Goal: Book appointment/travel/reservation

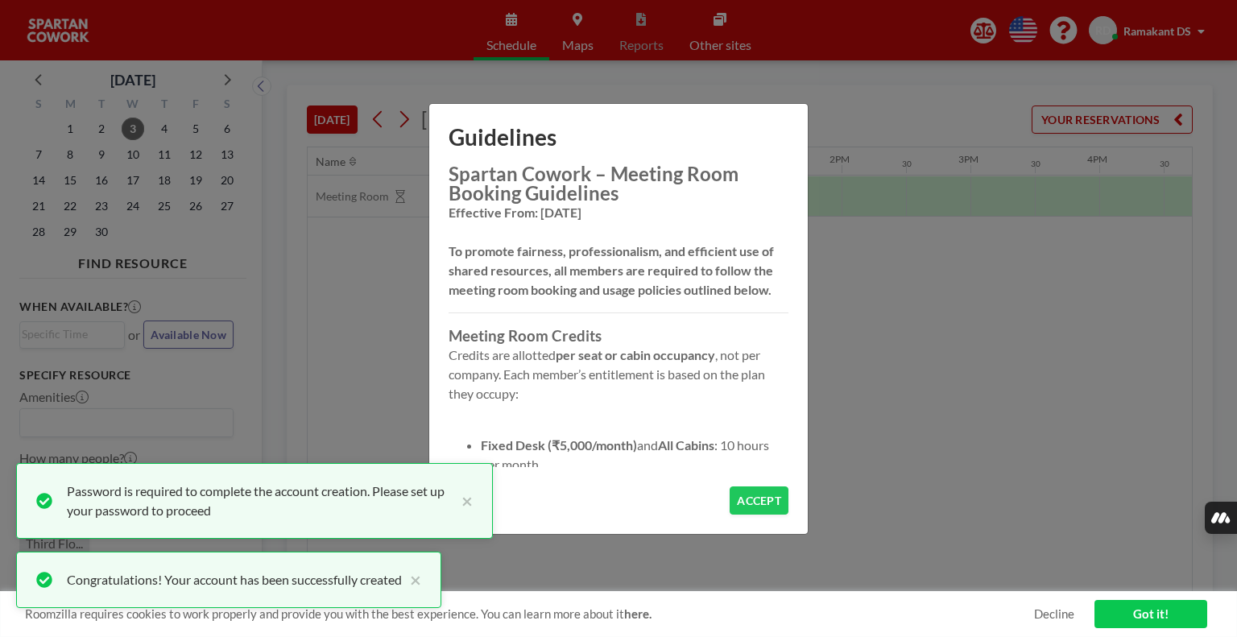
scroll to position [0, 1546]
click at [762, 498] on button "ACCEPT" at bounding box center [758, 500] width 59 height 28
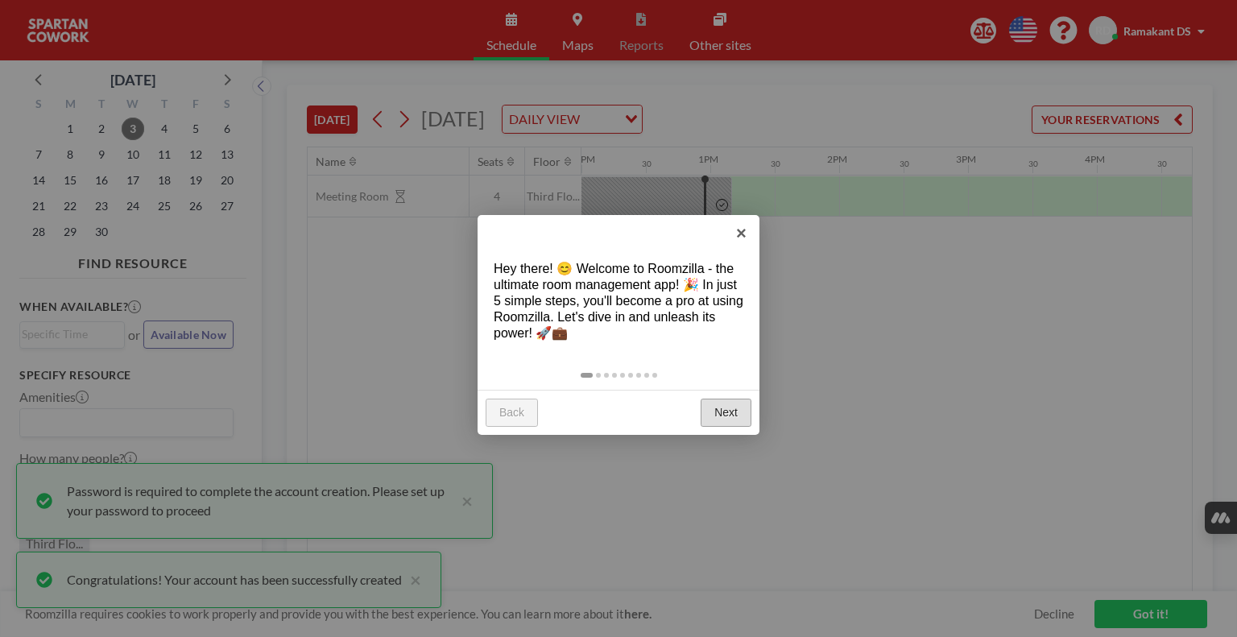
click at [724, 410] on link "Next" at bounding box center [726, 413] width 51 height 29
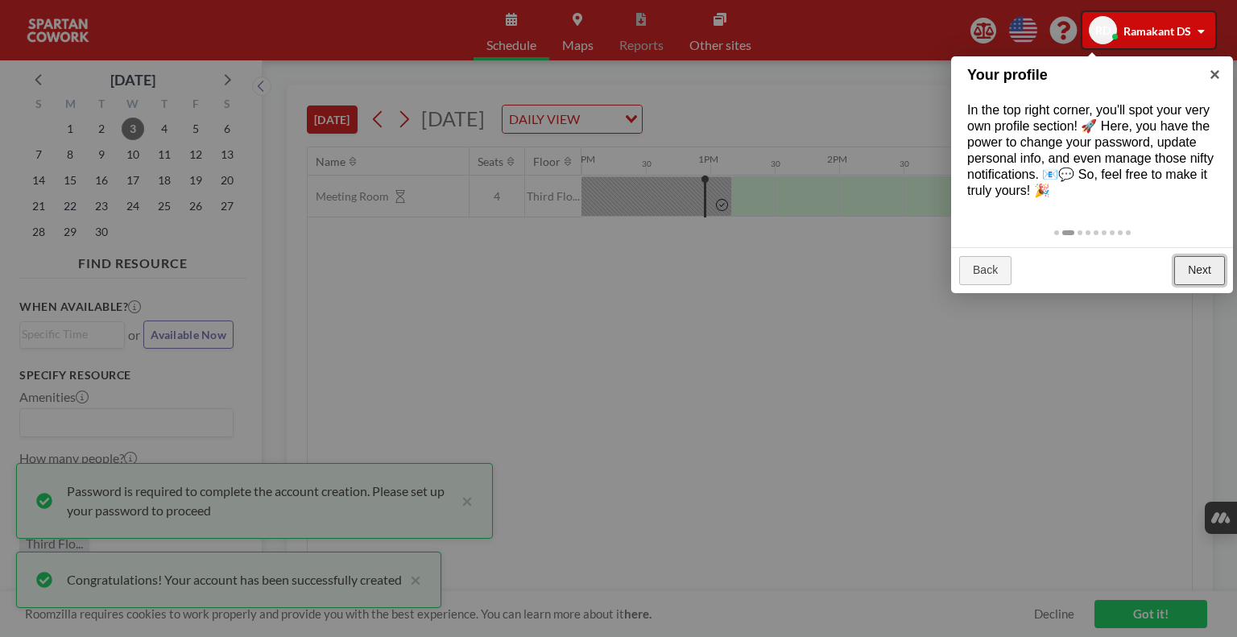
click at [1189, 284] on link "Next" at bounding box center [1199, 270] width 51 height 29
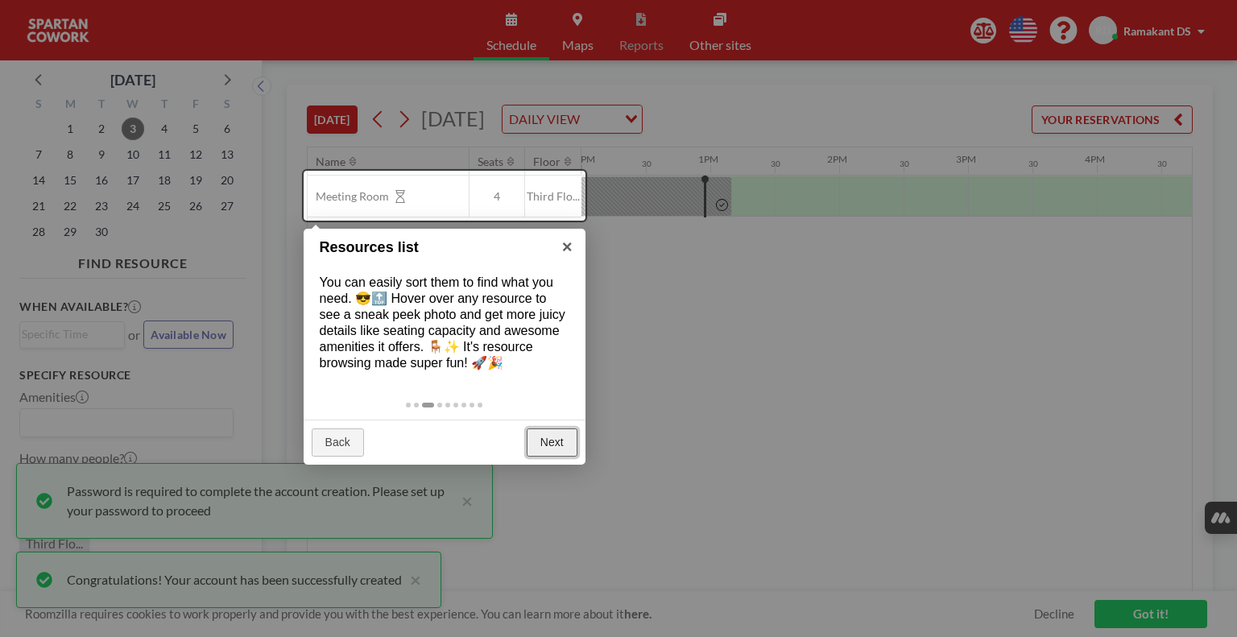
click at [560, 454] on link "Next" at bounding box center [552, 442] width 51 height 29
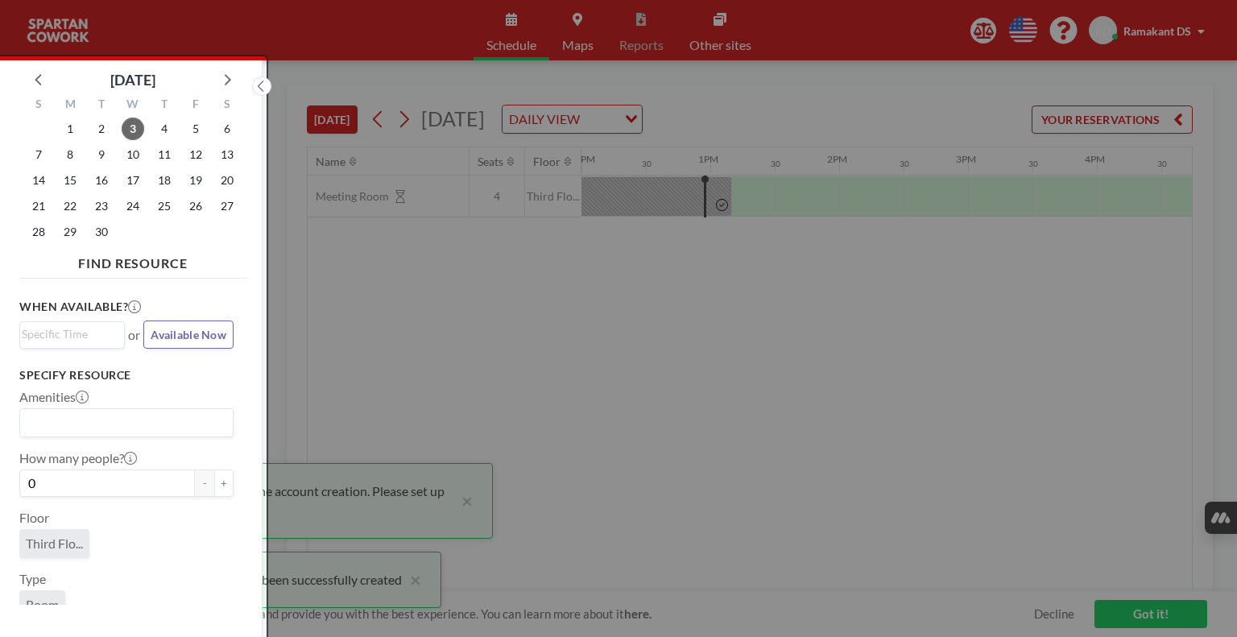
scroll to position [3, 0]
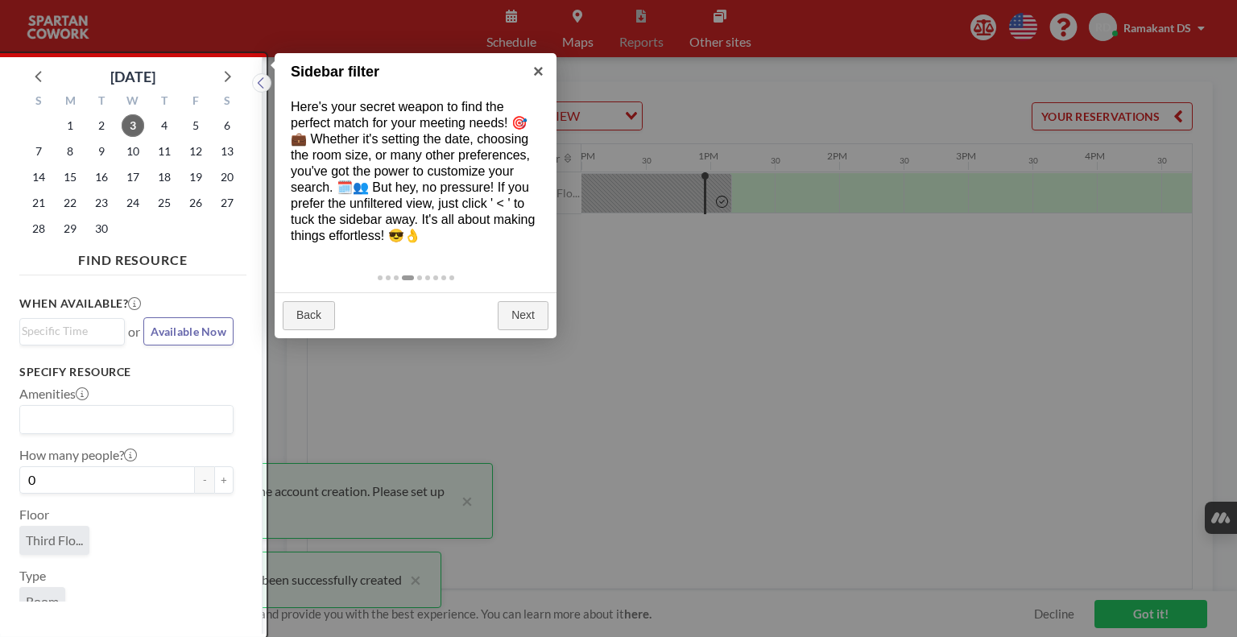
drag, startPoint x: 556, startPoint y: 328, endPoint x: 539, endPoint y: 330, distance: 16.3
click at [553, 328] on div "Back Next" at bounding box center [416, 315] width 282 height 46
click at [539, 330] on link "Next" at bounding box center [523, 315] width 51 height 29
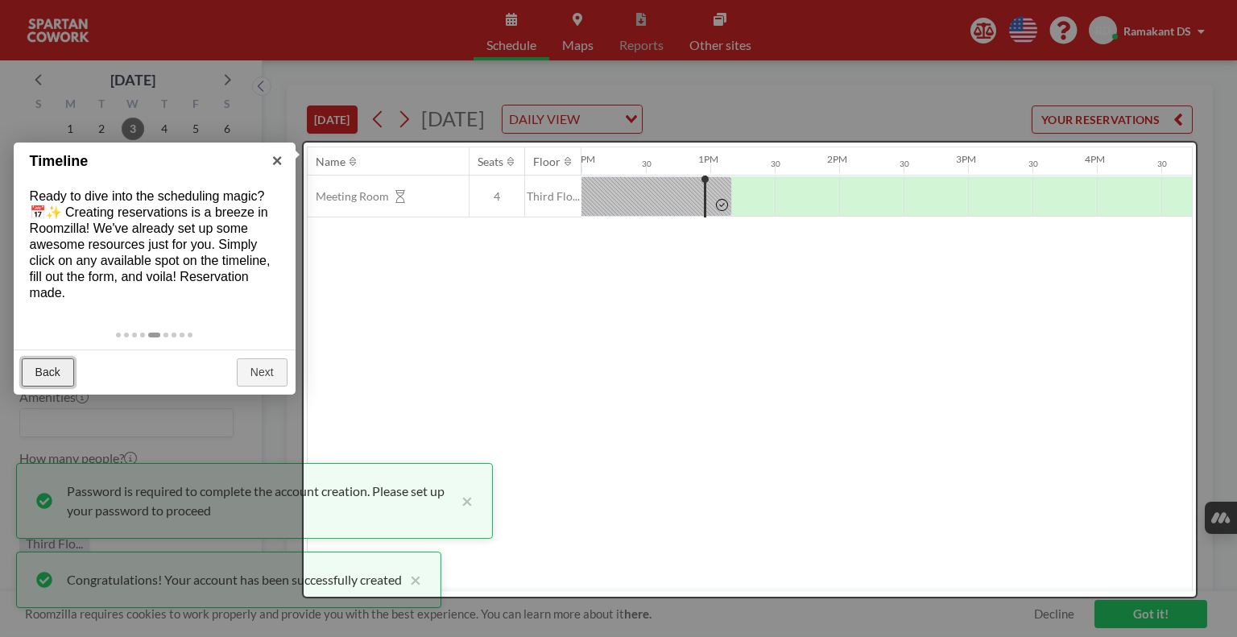
click at [46, 366] on link "Back" at bounding box center [48, 372] width 52 height 29
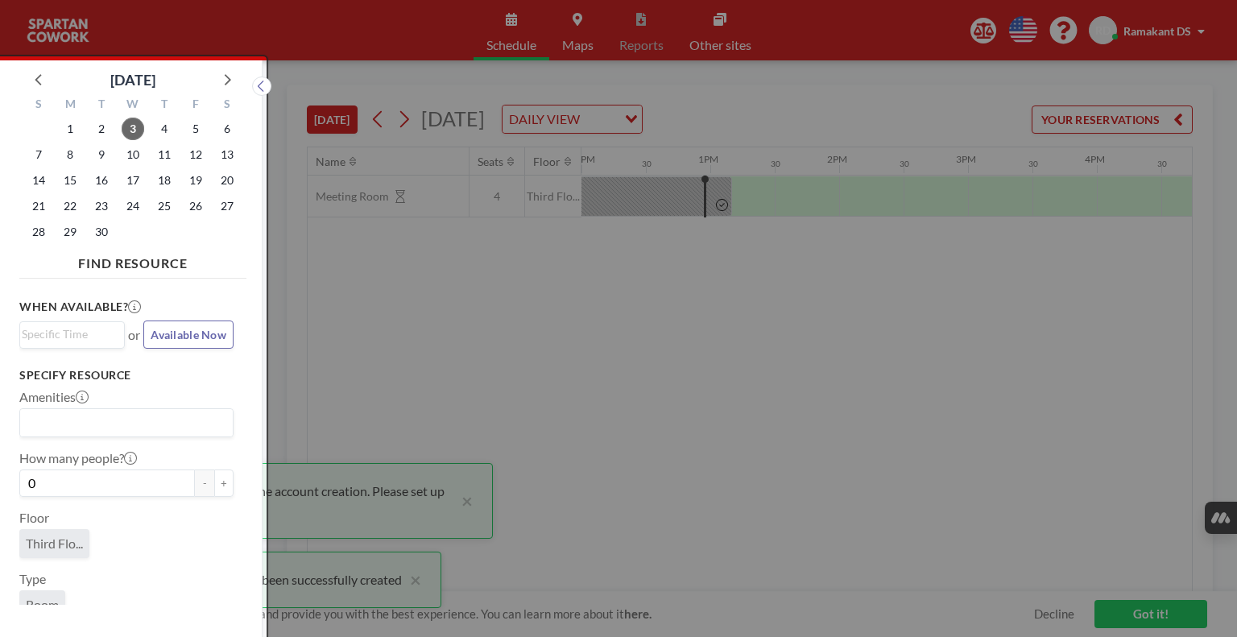
scroll to position [3, 0]
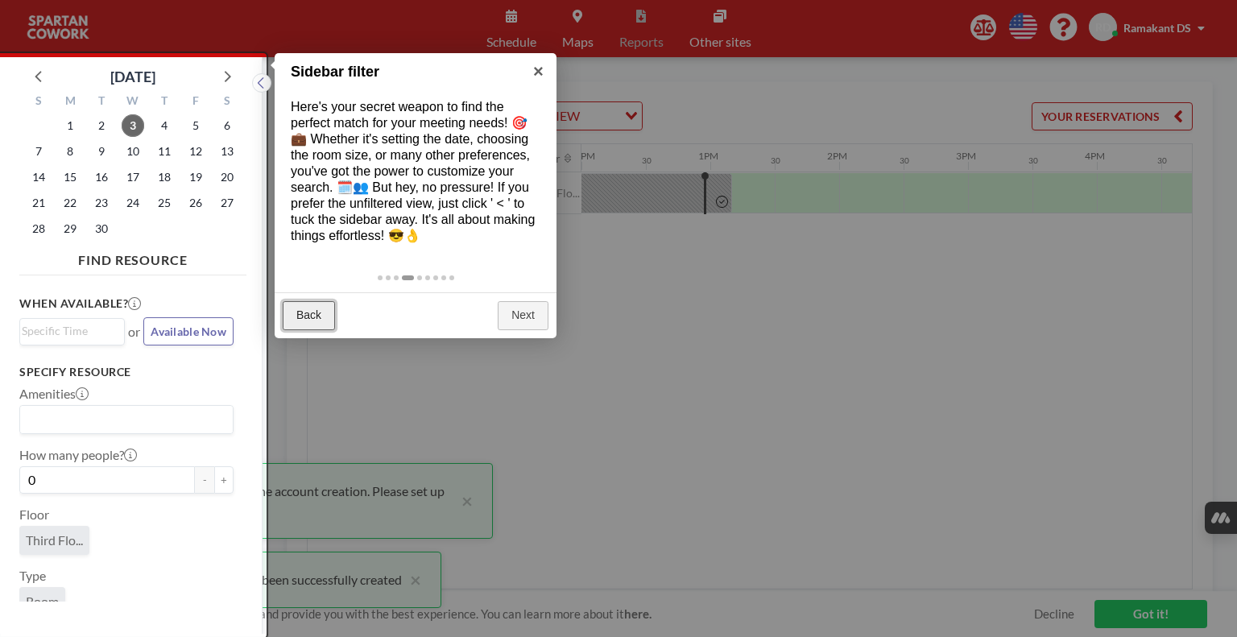
click at [302, 328] on link "Back" at bounding box center [309, 315] width 52 height 29
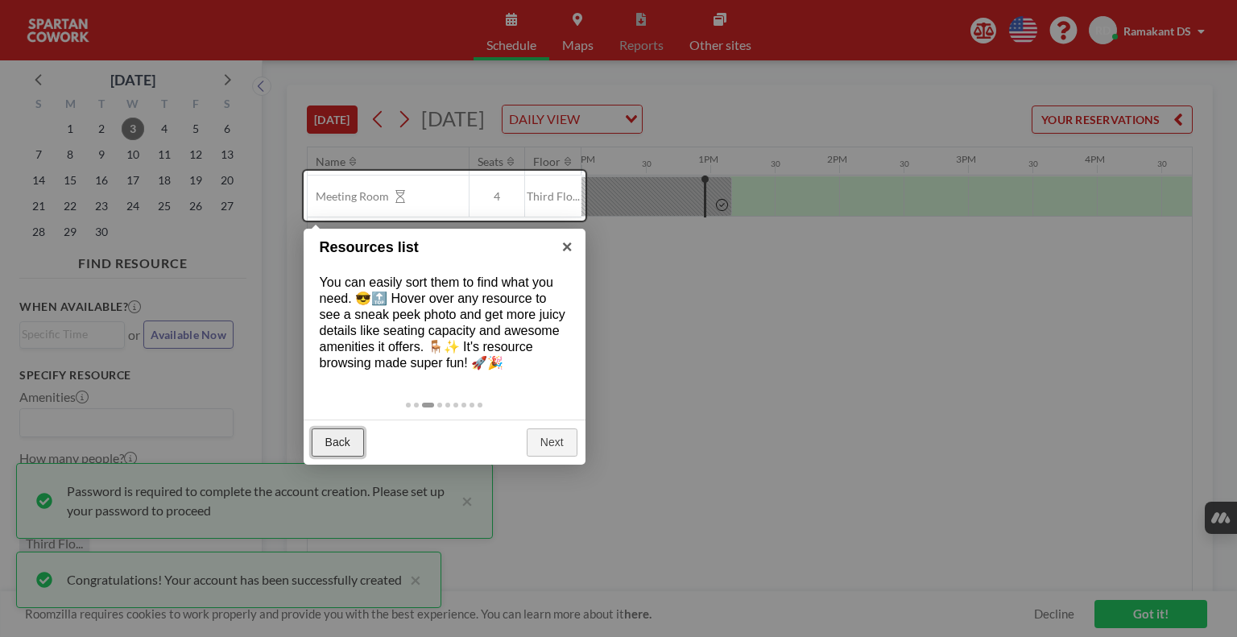
click at [337, 453] on link "Back" at bounding box center [338, 442] width 52 height 29
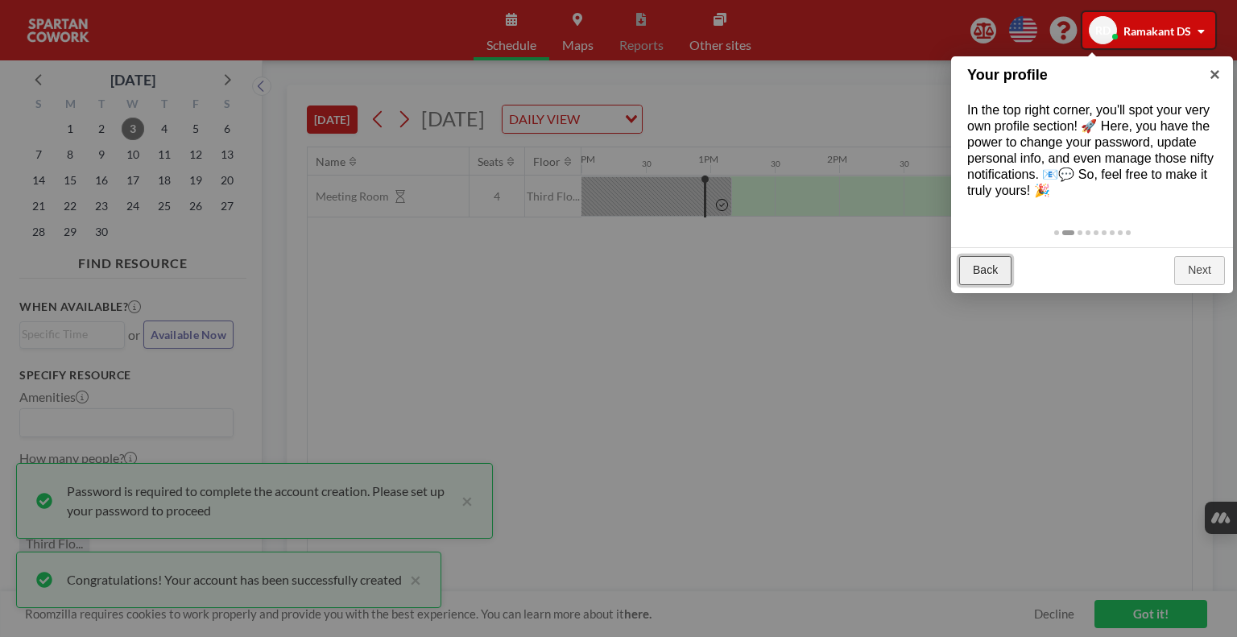
click at [983, 285] on link "Back" at bounding box center [985, 270] width 52 height 29
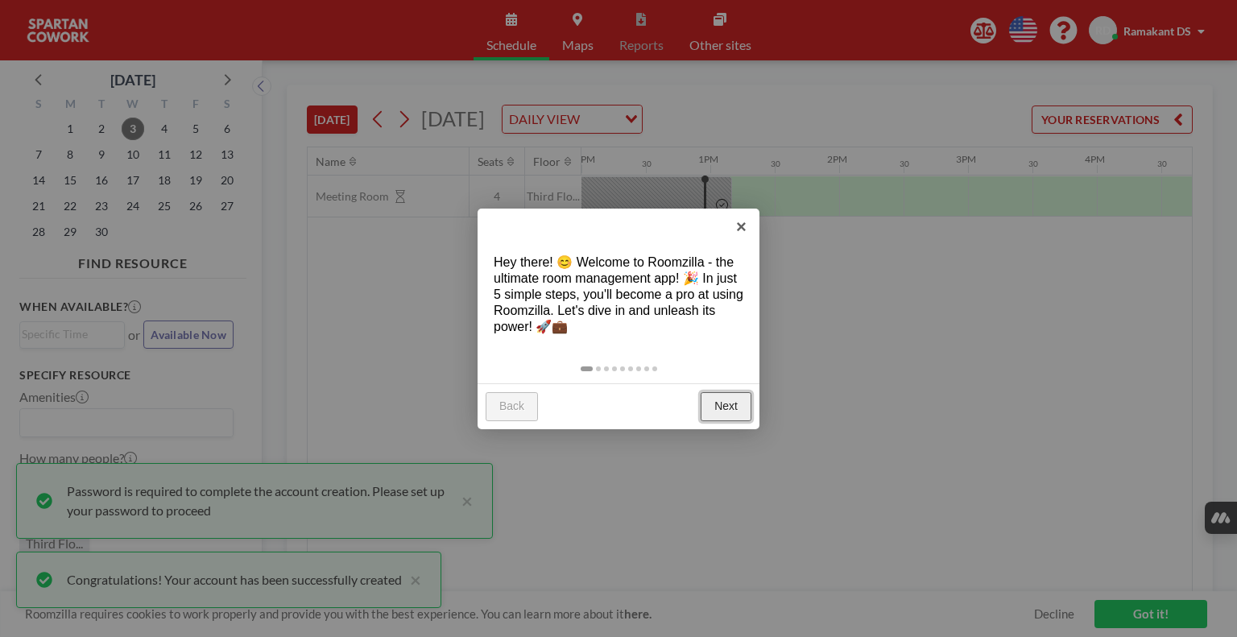
click at [726, 404] on link "Next" at bounding box center [726, 406] width 51 height 29
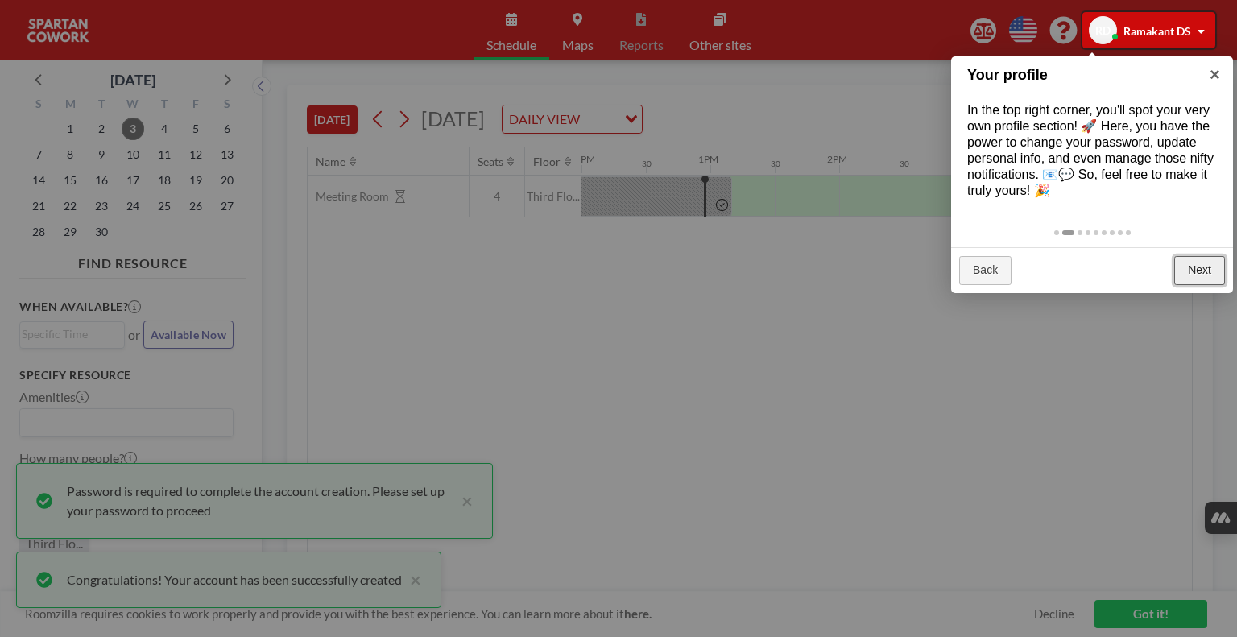
click at [1188, 283] on link "Next" at bounding box center [1199, 270] width 51 height 29
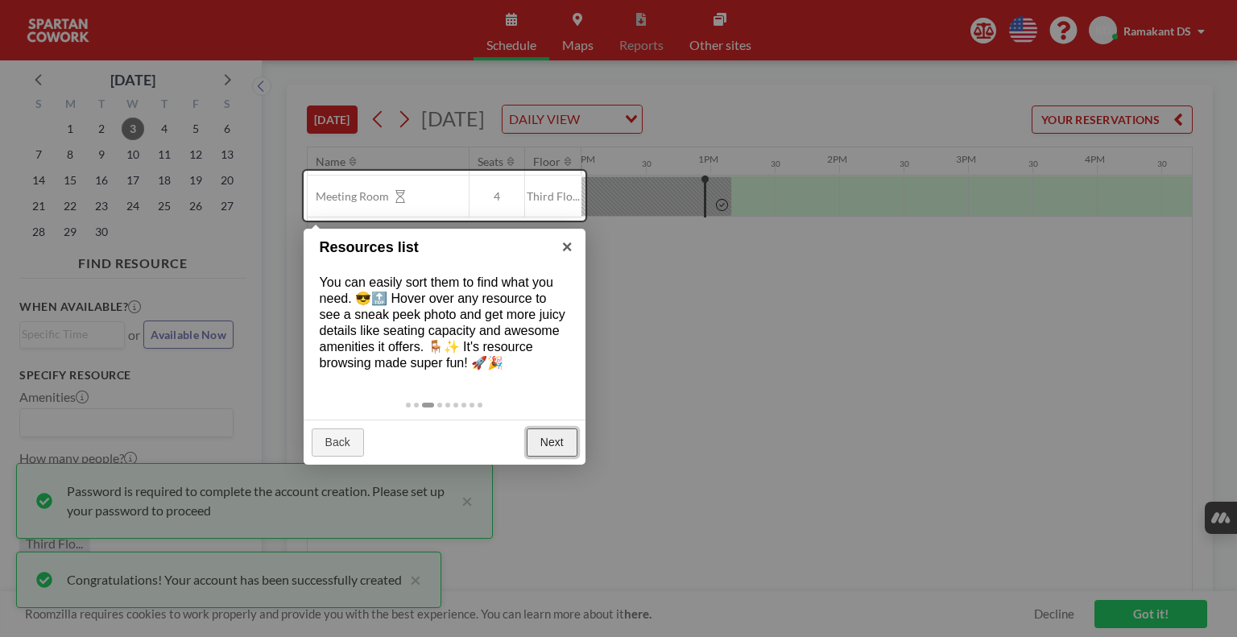
click at [548, 448] on link "Next" at bounding box center [552, 442] width 51 height 29
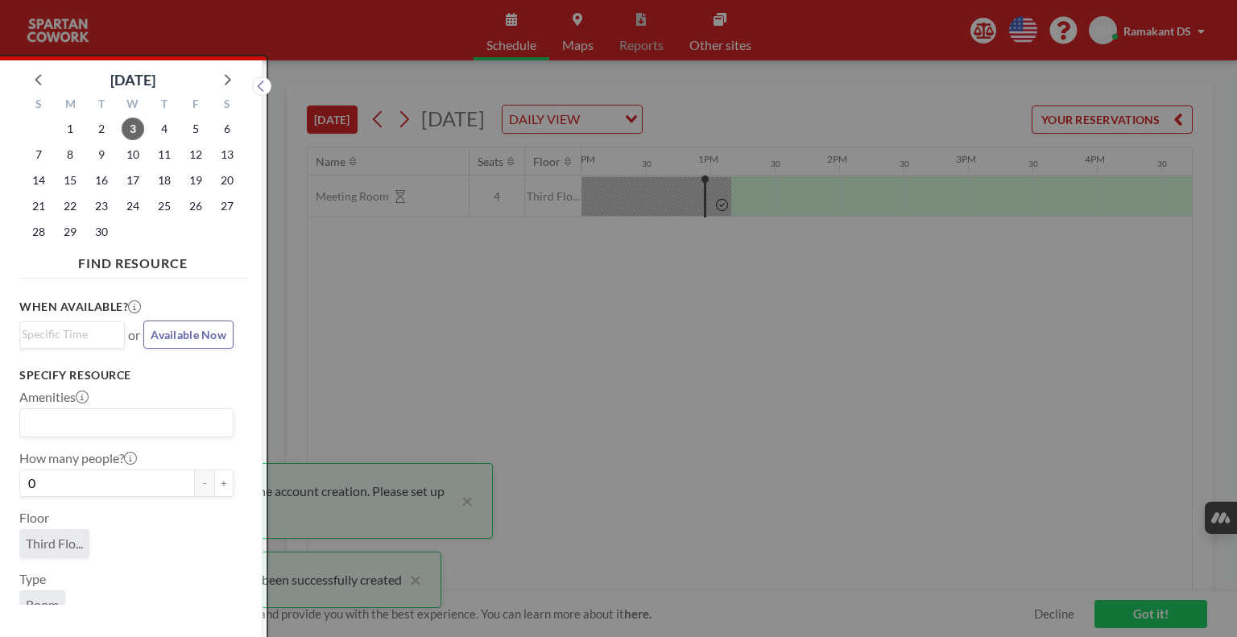
scroll to position [3, 0]
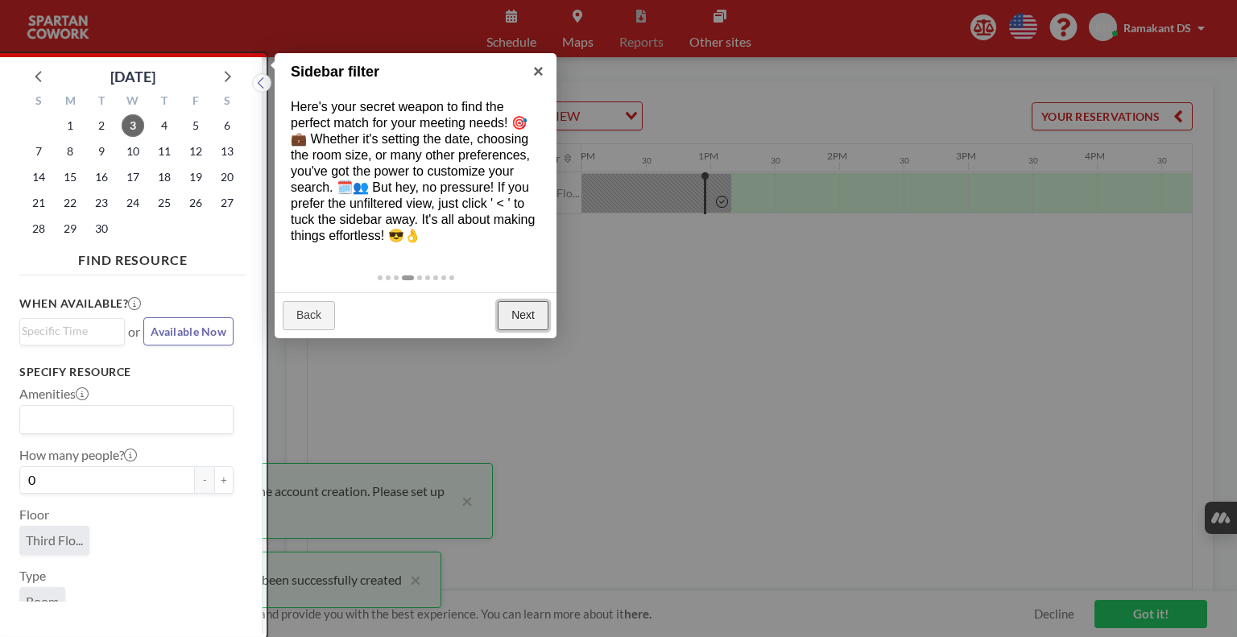
click at [530, 321] on link "Next" at bounding box center [523, 315] width 51 height 29
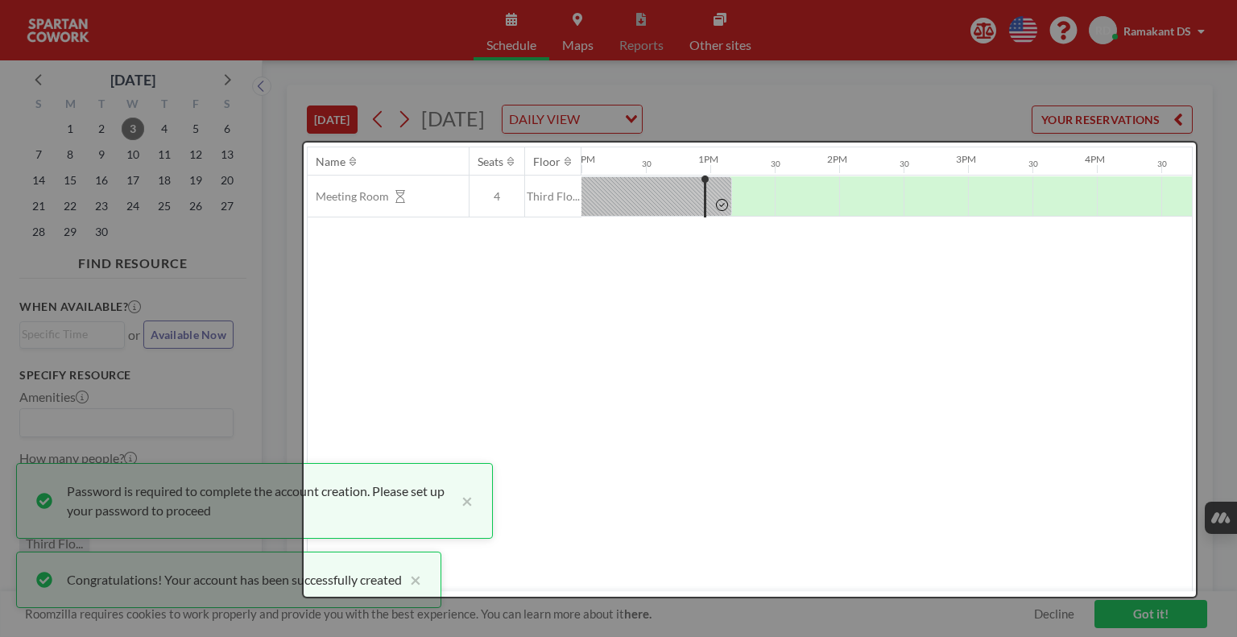
scroll to position [0, 0]
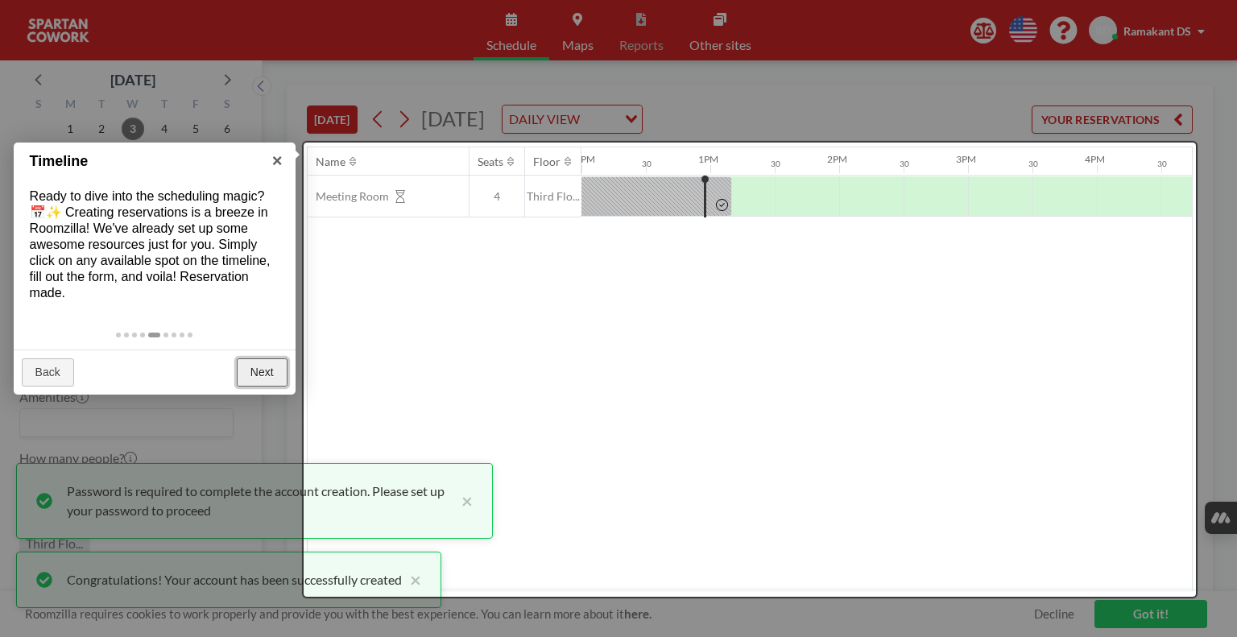
click at [260, 379] on link "Next" at bounding box center [262, 372] width 51 height 29
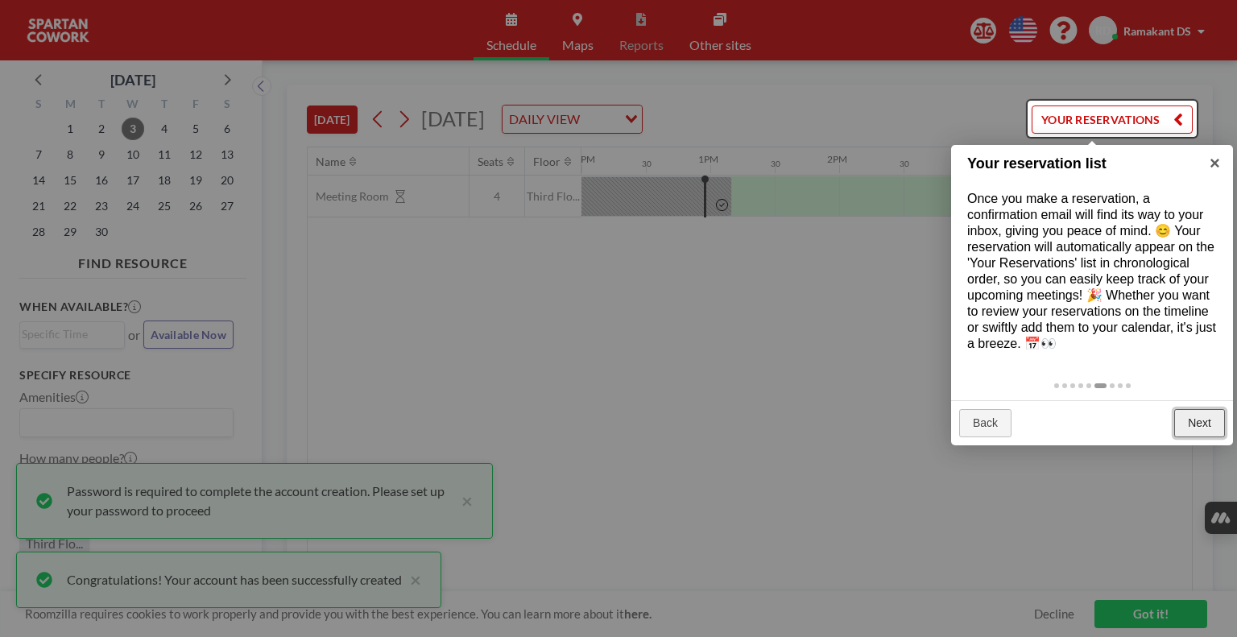
click at [1183, 424] on link "Next" at bounding box center [1199, 423] width 51 height 29
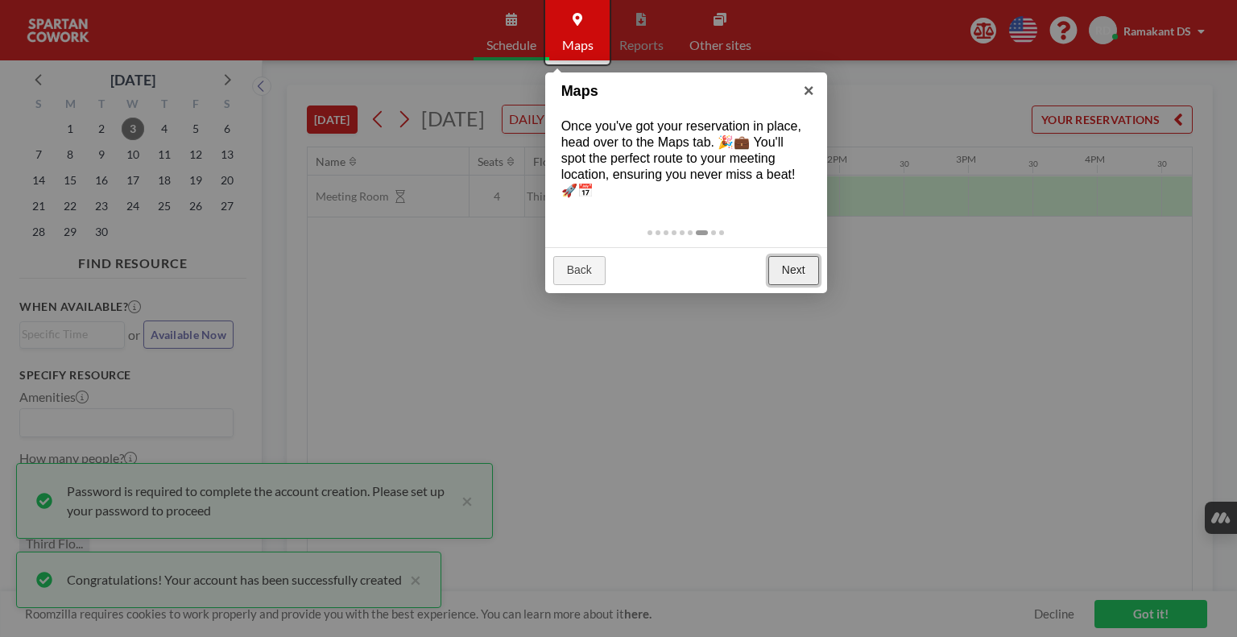
click at [799, 267] on link "Next" at bounding box center [793, 270] width 51 height 29
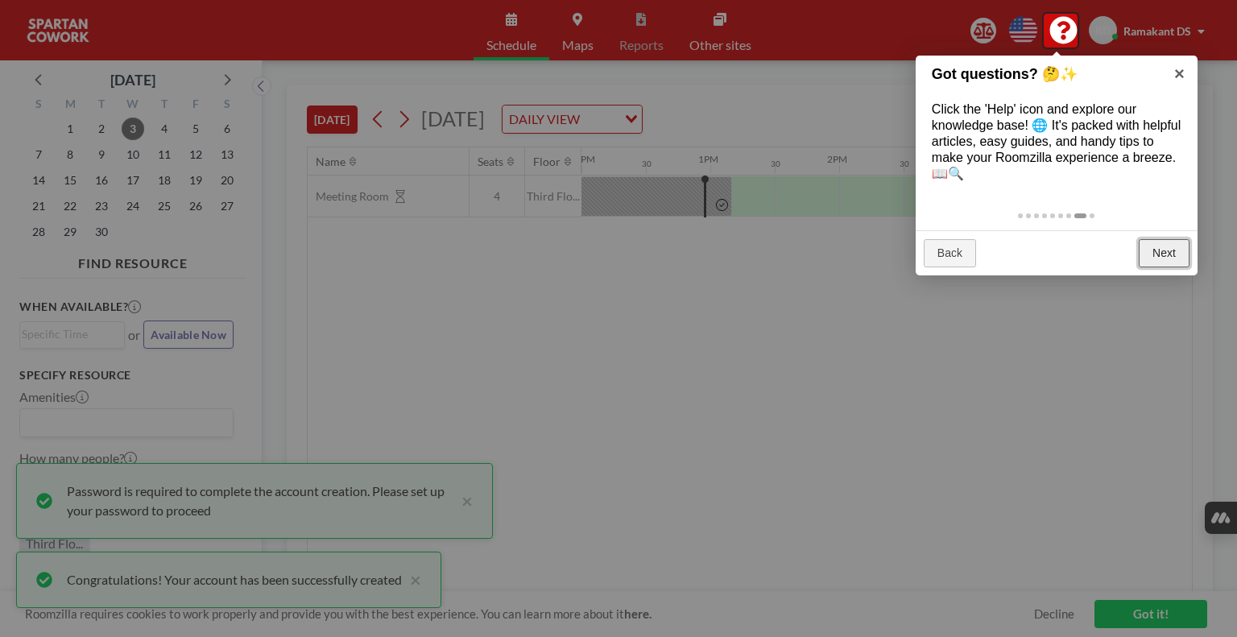
click at [1156, 253] on link "Next" at bounding box center [1164, 253] width 51 height 29
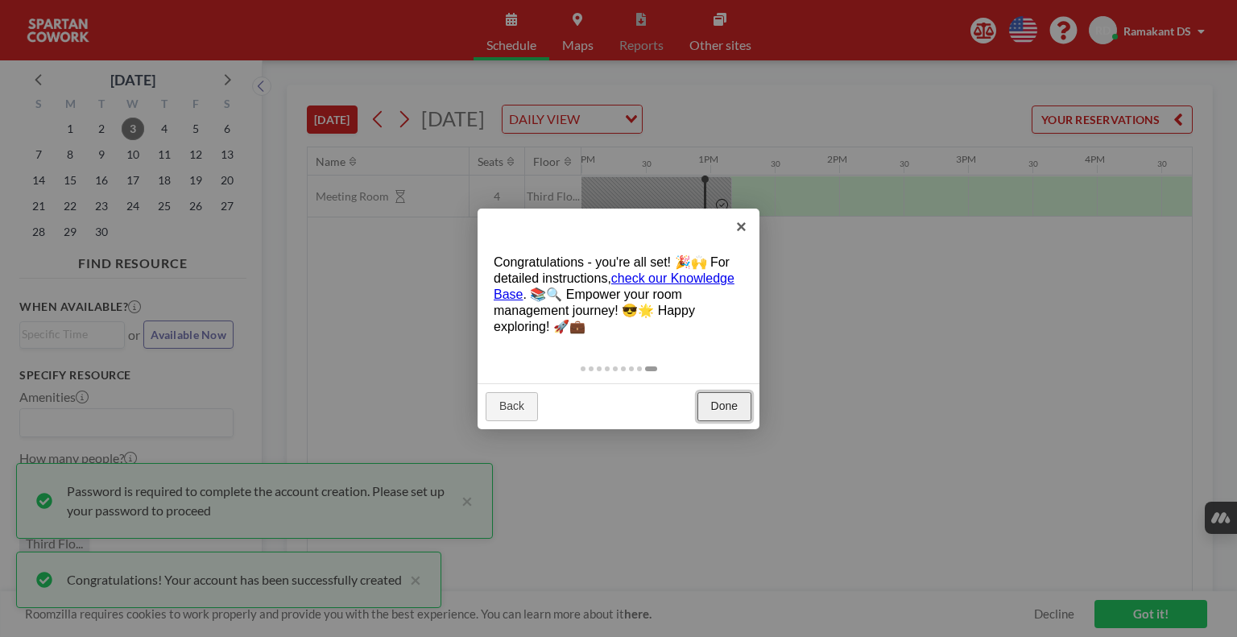
click at [726, 403] on link "Done" at bounding box center [724, 406] width 54 height 29
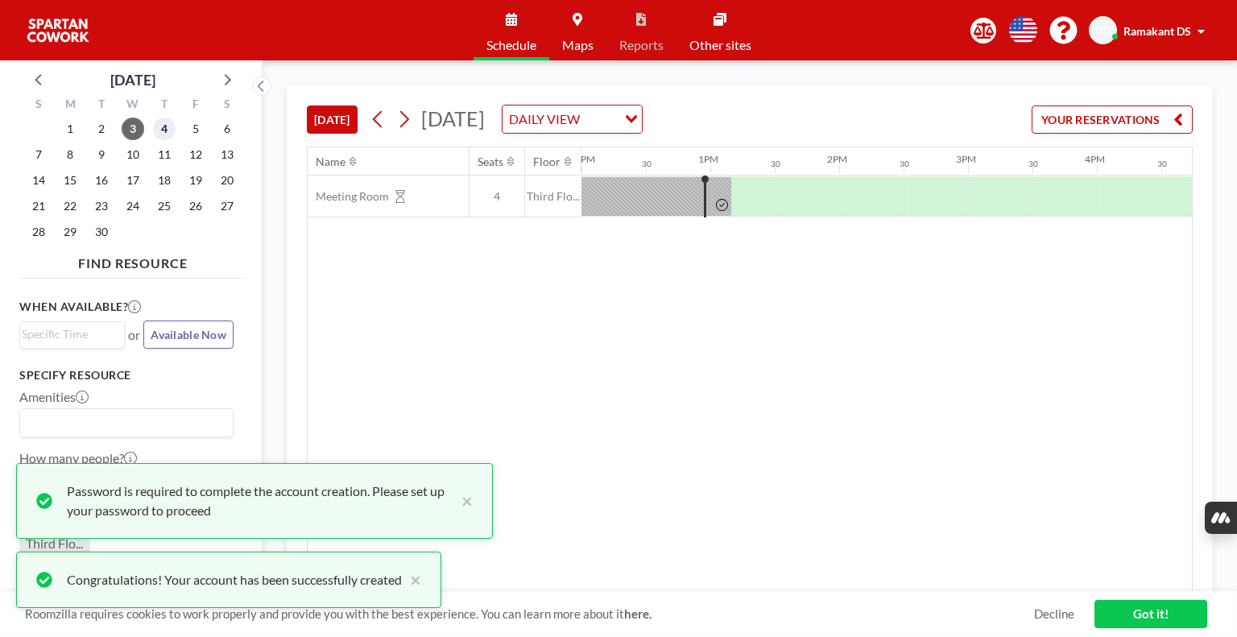
click at [157, 131] on span "4" at bounding box center [164, 129] width 23 height 23
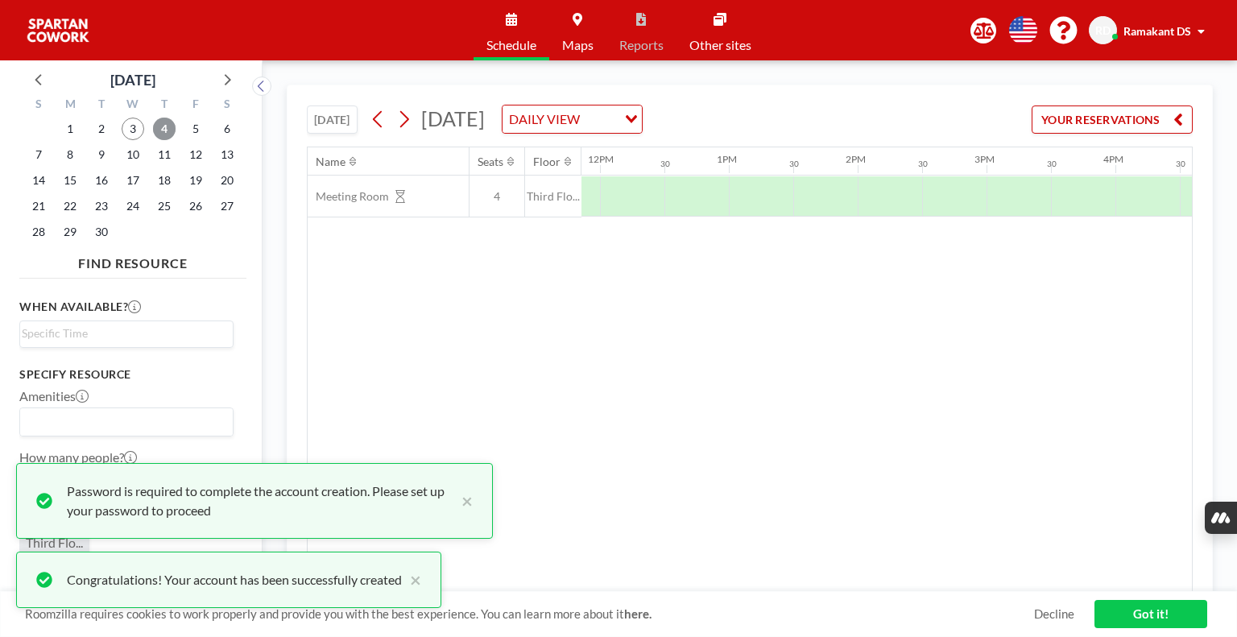
scroll to position [0, 1626]
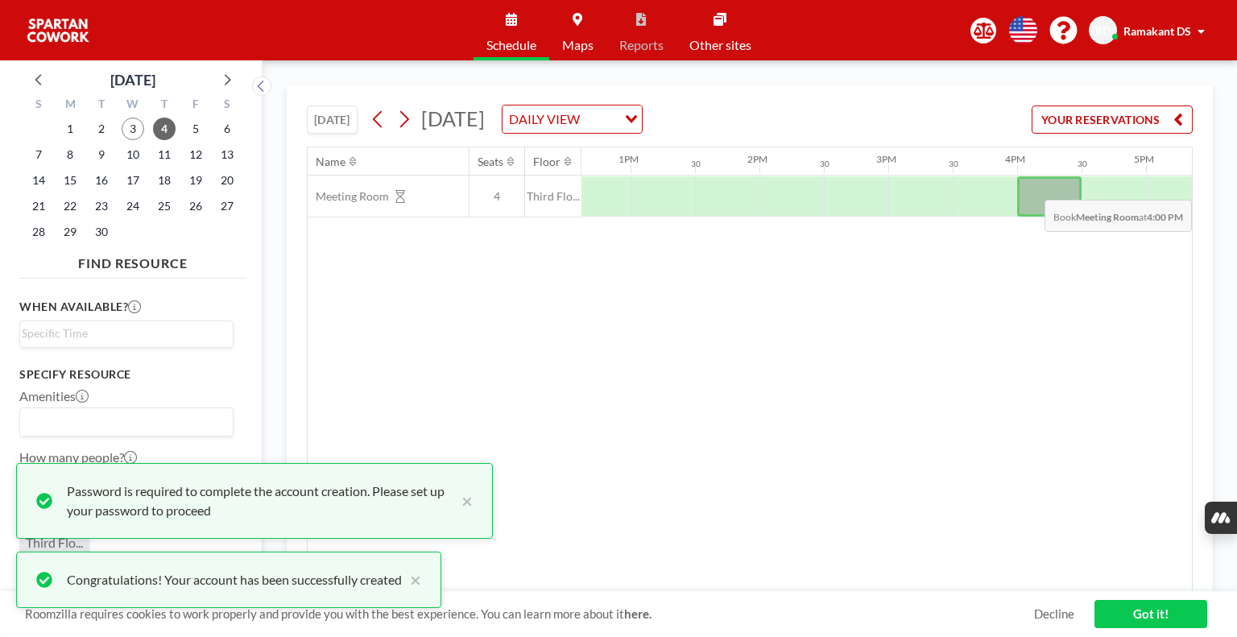
click at [1049, 187] on div at bounding box center [1049, 196] width 64 height 40
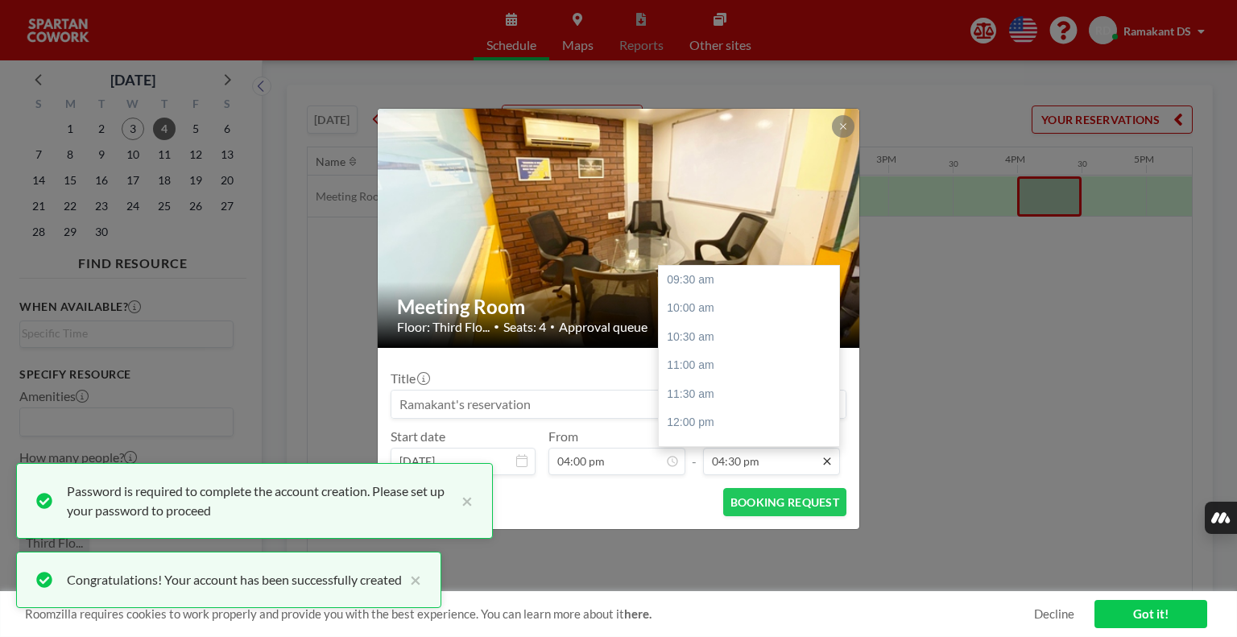
scroll to position [401, 0]
click at [710, 308] on div "05:00 pm" at bounding box center [753, 308] width 188 height 29
type input "05:00 pm"
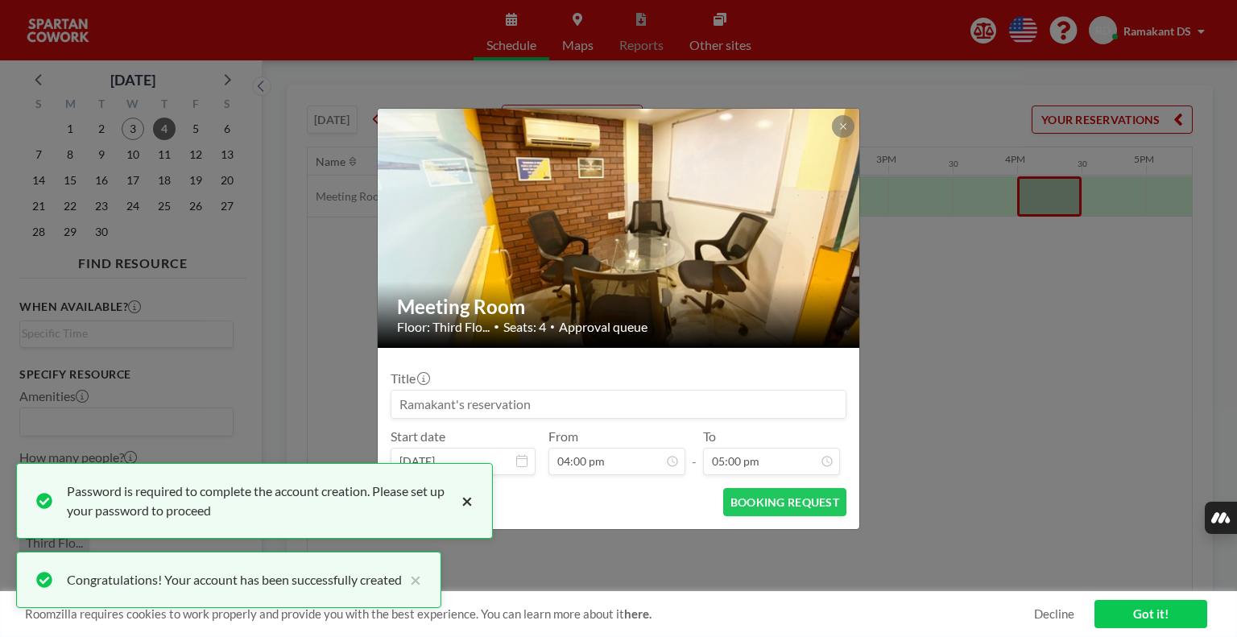
click at [470, 508] on button "×" at bounding box center [462, 500] width 19 height 39
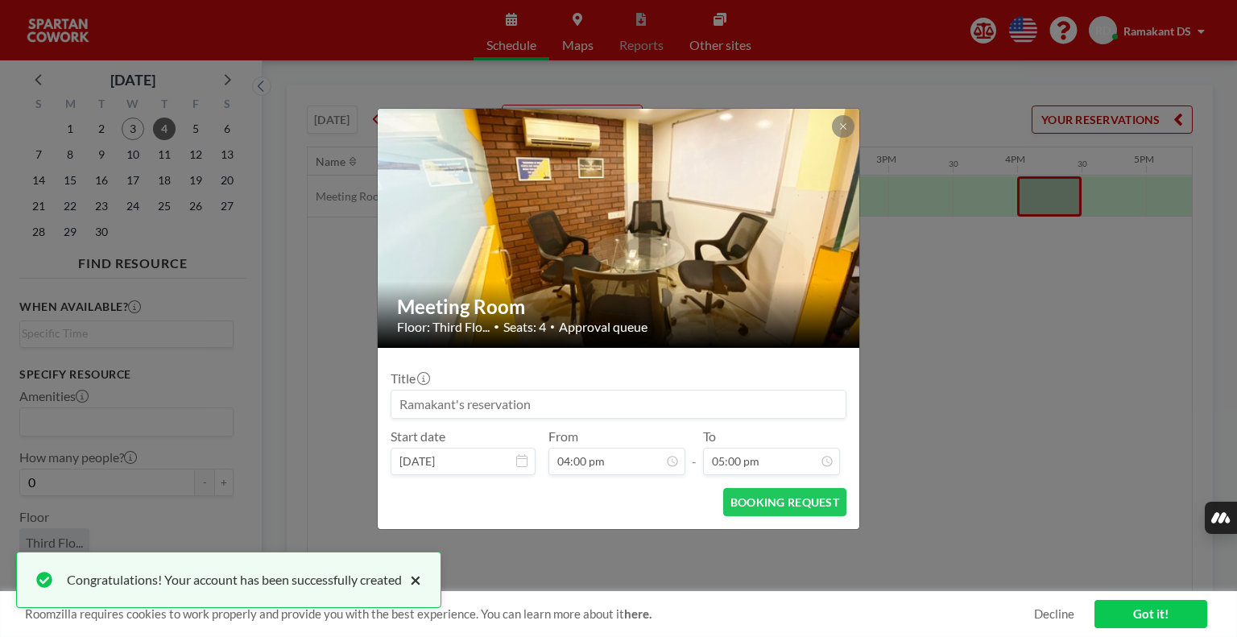
click at [419, 585] on button "×" at bounding box center [411, 579] width 19 height 19
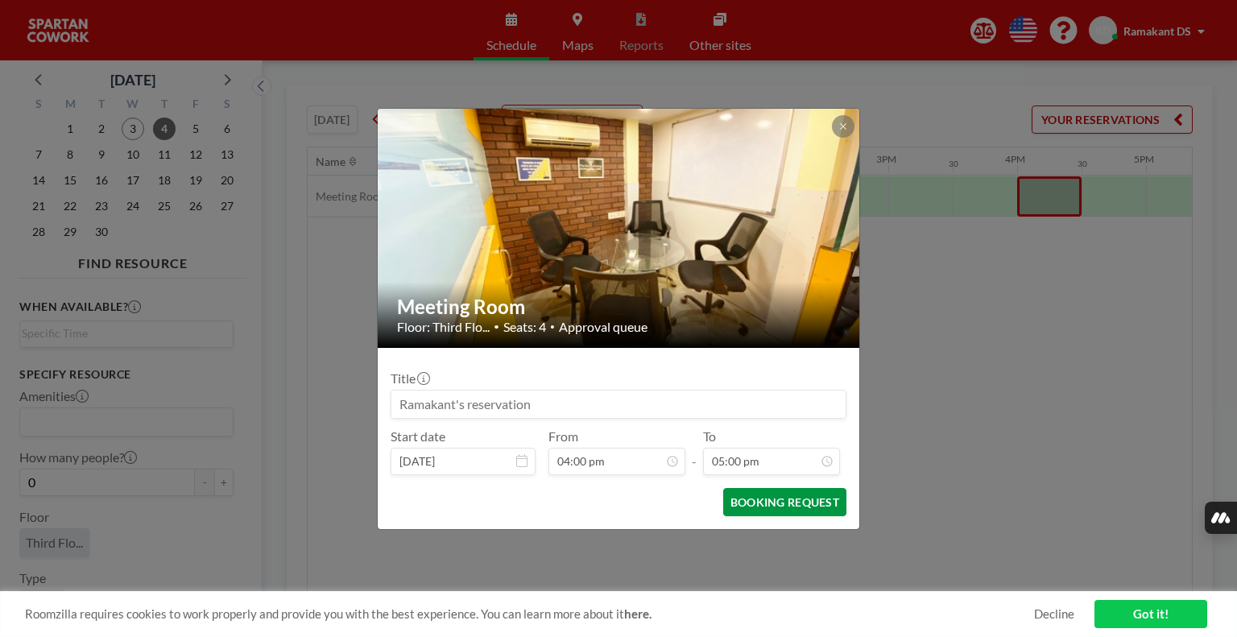
click at [750, 501] on button "BOOKING REQUEST" at bounding box center [784, 502] width 123 height 28
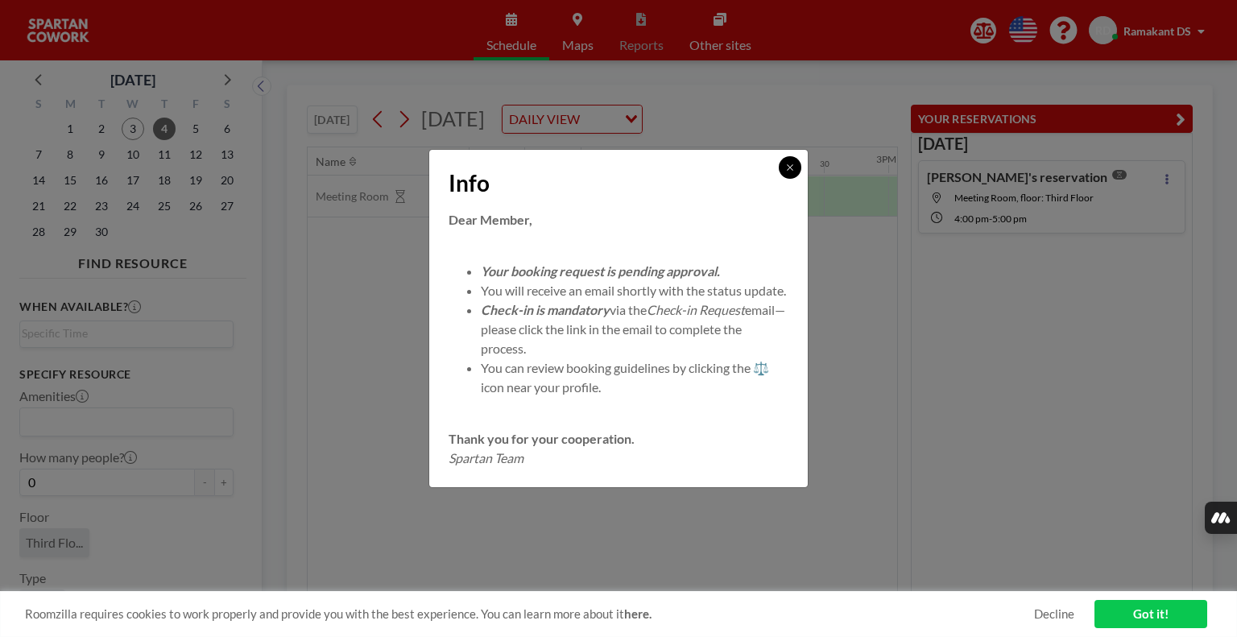
drag, startPoint x: 793, startPoint y: 154, endPoint x: 777, endPoint y: 157, distance: 16.4
click at [791, 163] on icon at bounding box center [790, 168] width 10 height 10
